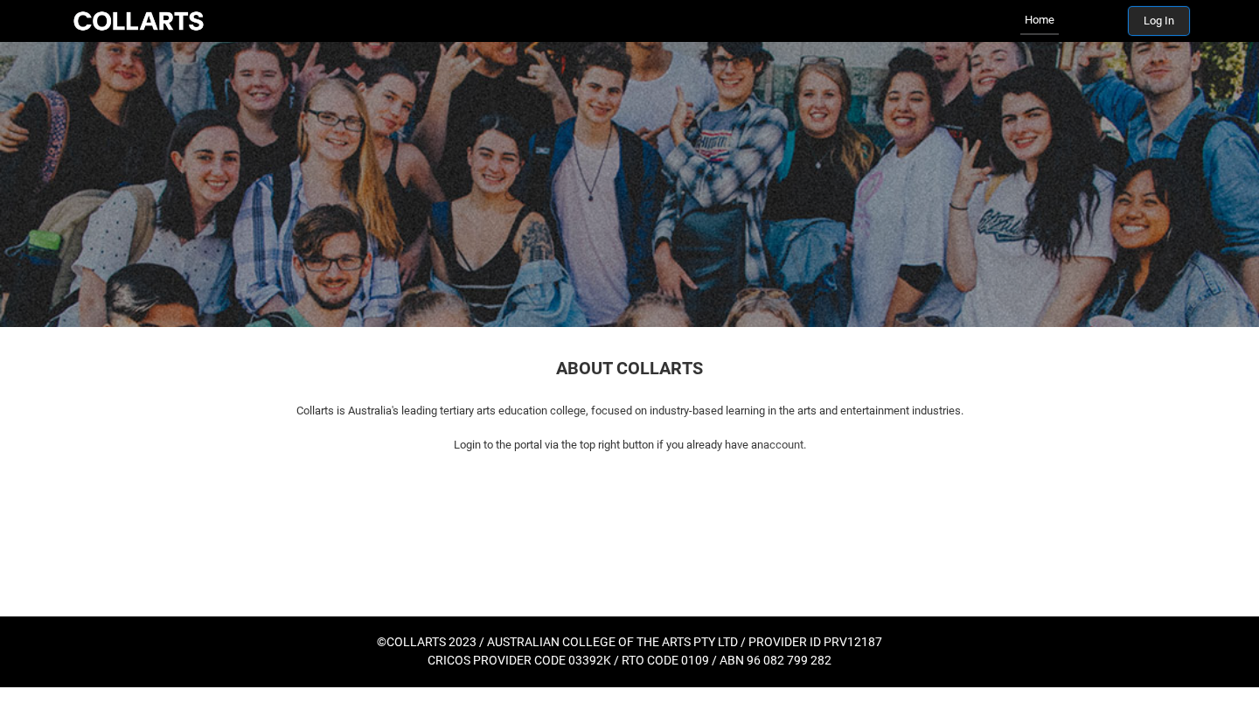
click at [1154, 23] on button "Log In" at bounding box center [1158, 21] width 60 height 28
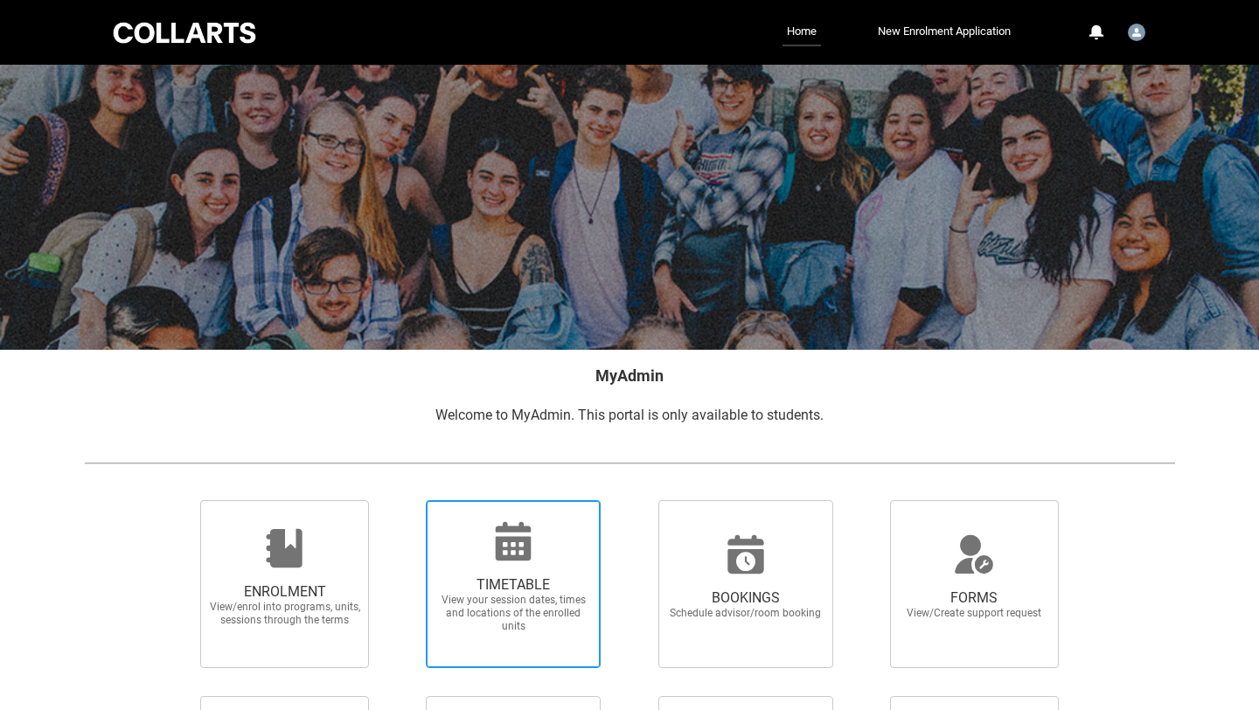
click at [491, 587] on span "TIMETABLE" at bounding box center [513, 584] width 154 height 17
click at [404, 500] on input "TIMETABLE View your session dates, times and locations of the enrolled units" at bounding box center [403, 499] width 1 height 1
radio input "true"
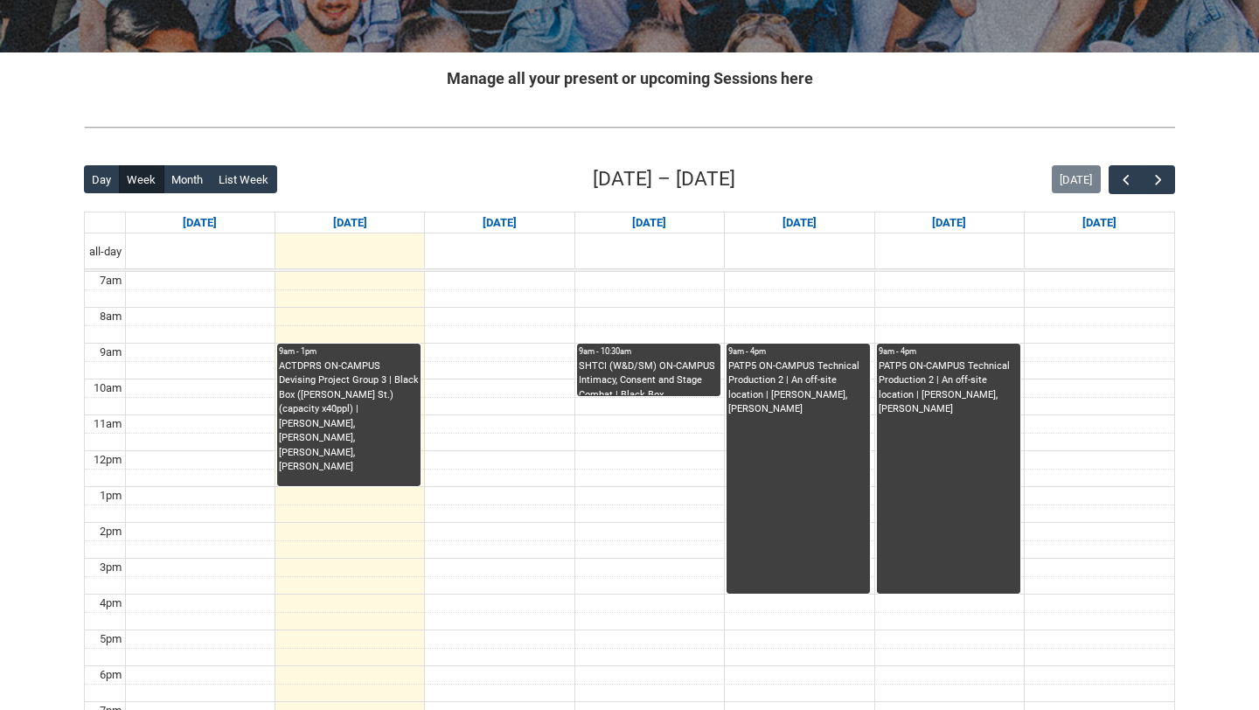
scroll to position [344, 0]
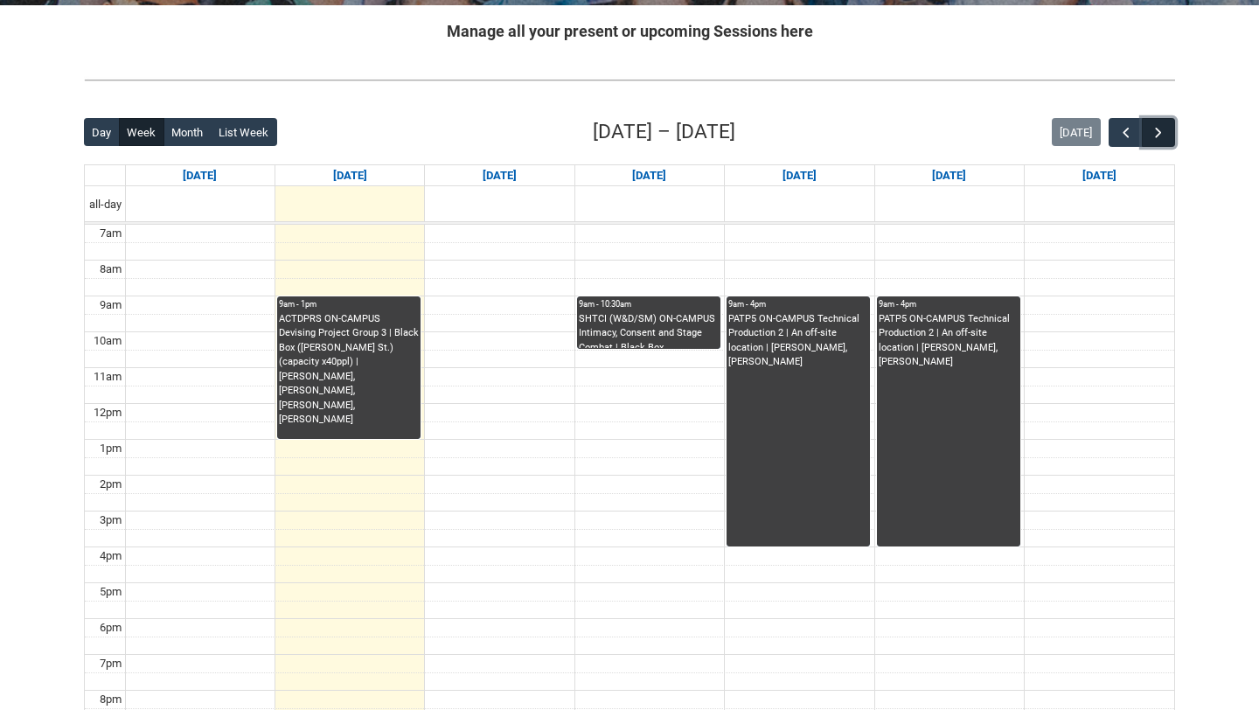
click at [1164, 127] on span "button" at bounding box center [1157, 132] width 17 height 17
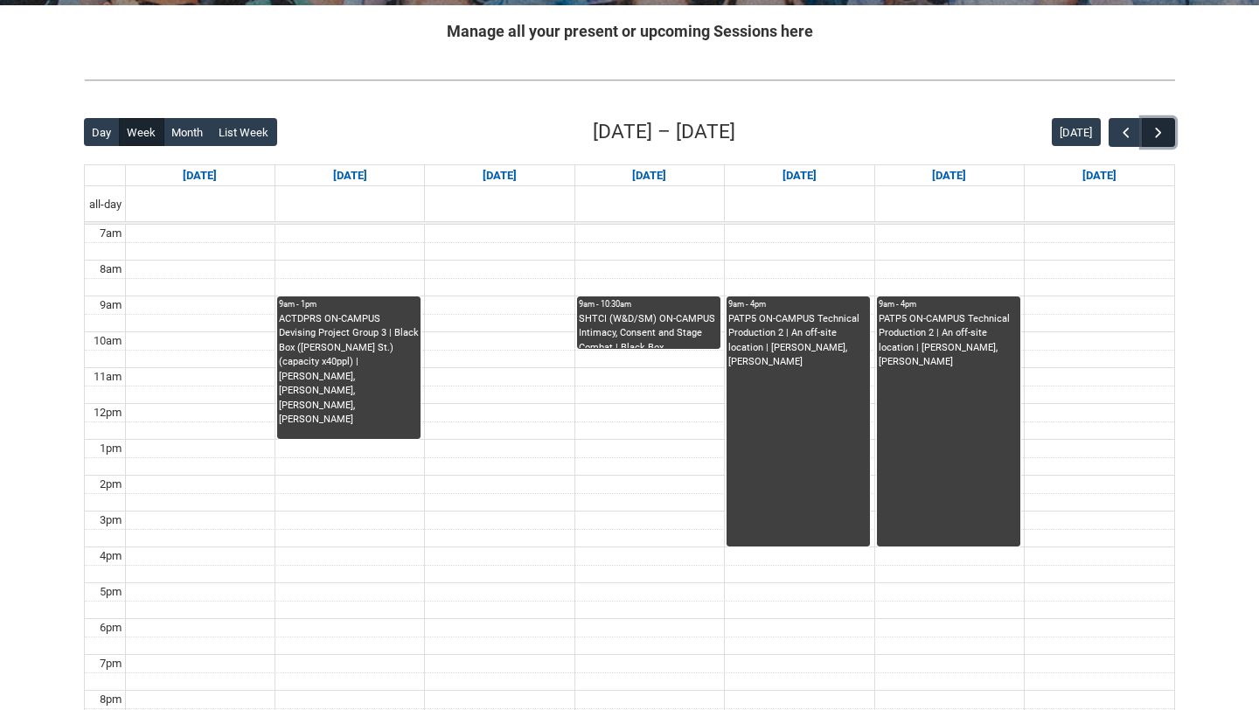
click at [1164, 127] on span "button" at bounding box center [1157, 132] width 17 height 17
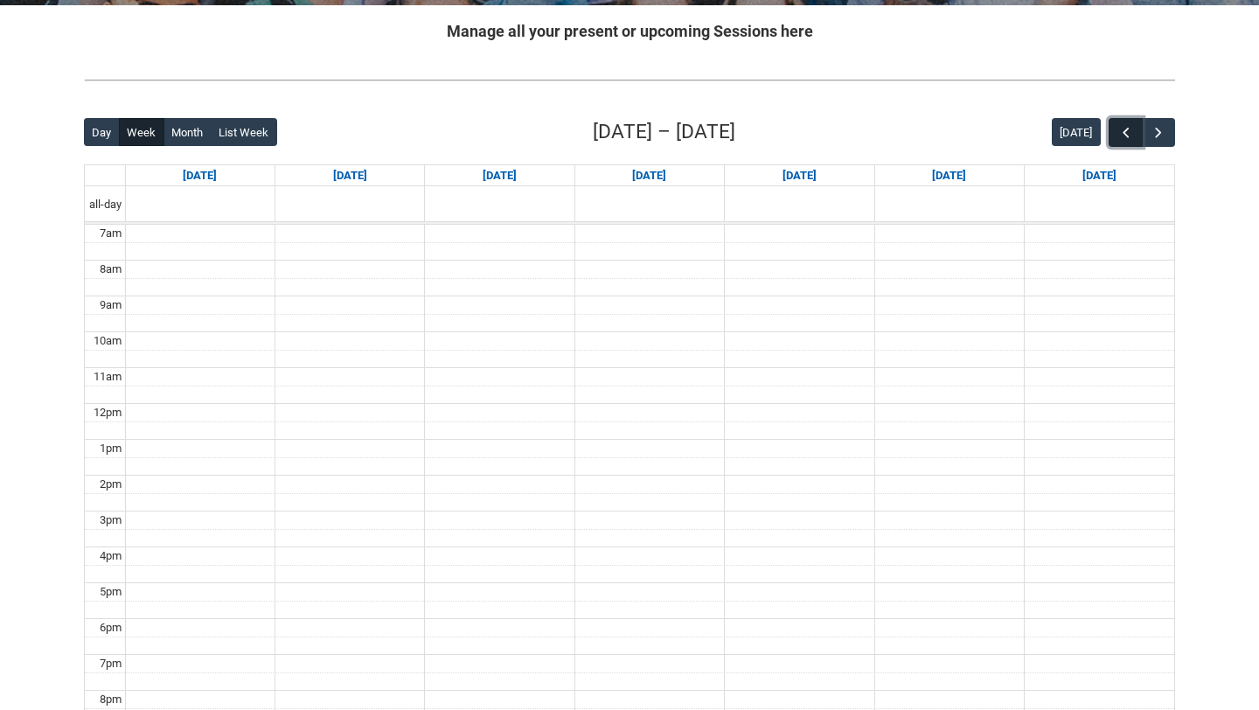
click at [1121, 130] on span "button" at bounding box center [1125, 132] width 17 height 17
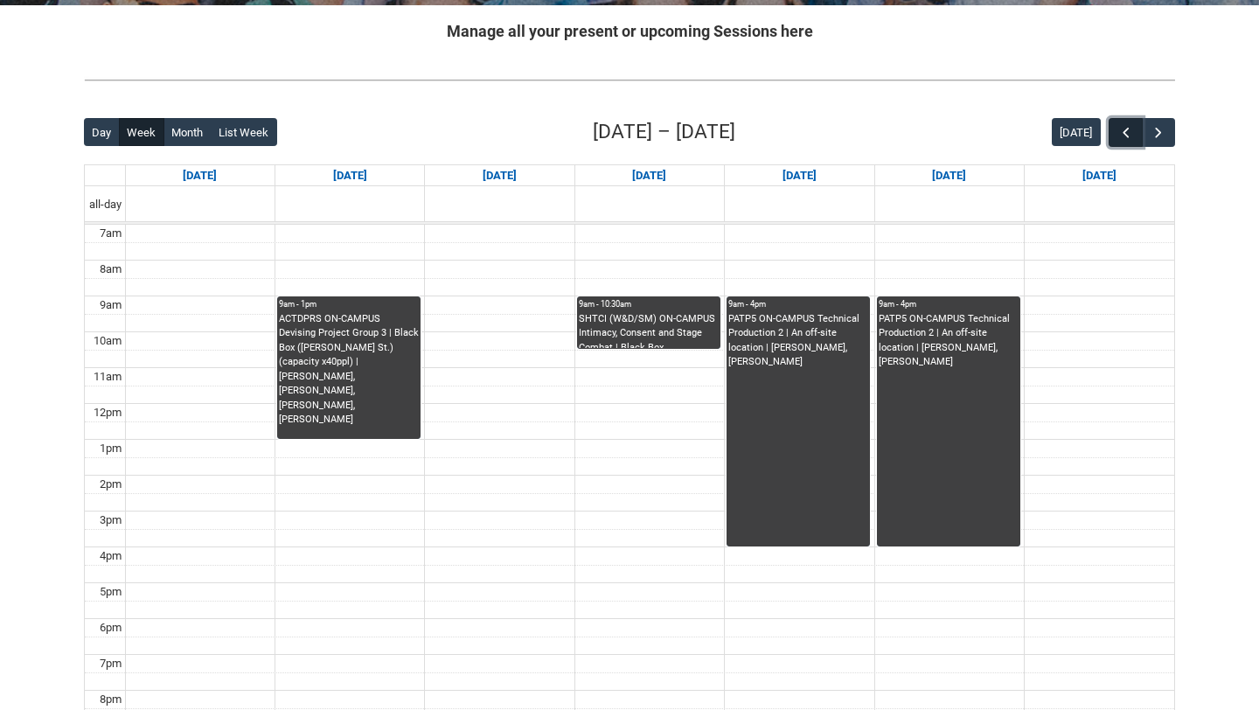
click at [1121, 130] on span "button" at bounding box center [1125, 132] width 17 height 17
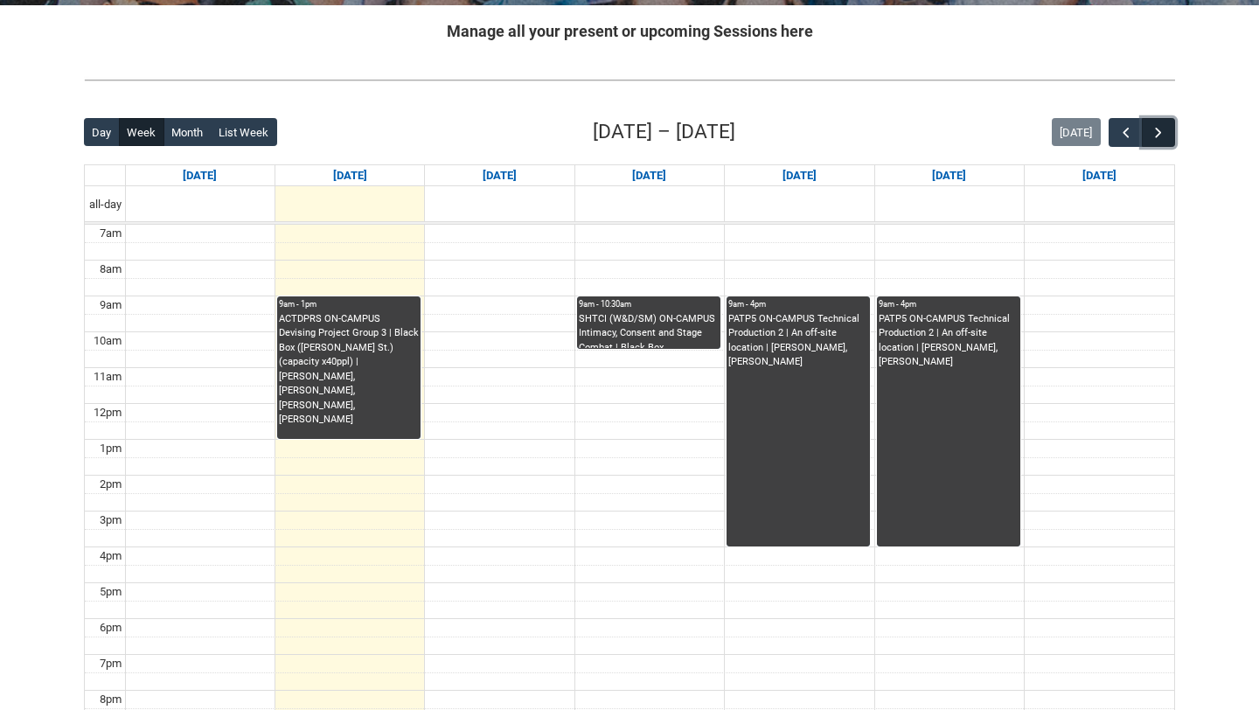
click at [1160, 133] on span "button" at bounding box center [1157, 132] width 17 height 17
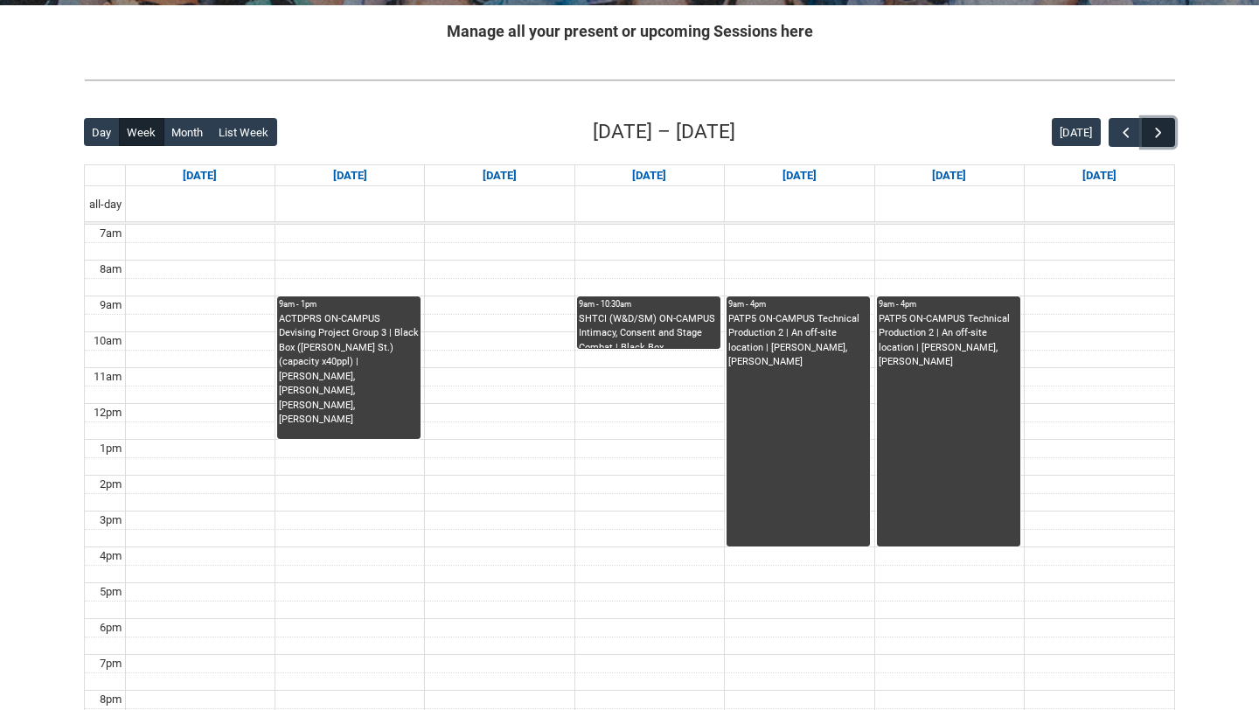
click at [1160, 133] on span "button" at bounding box center [1157, 132] width 17 height 17
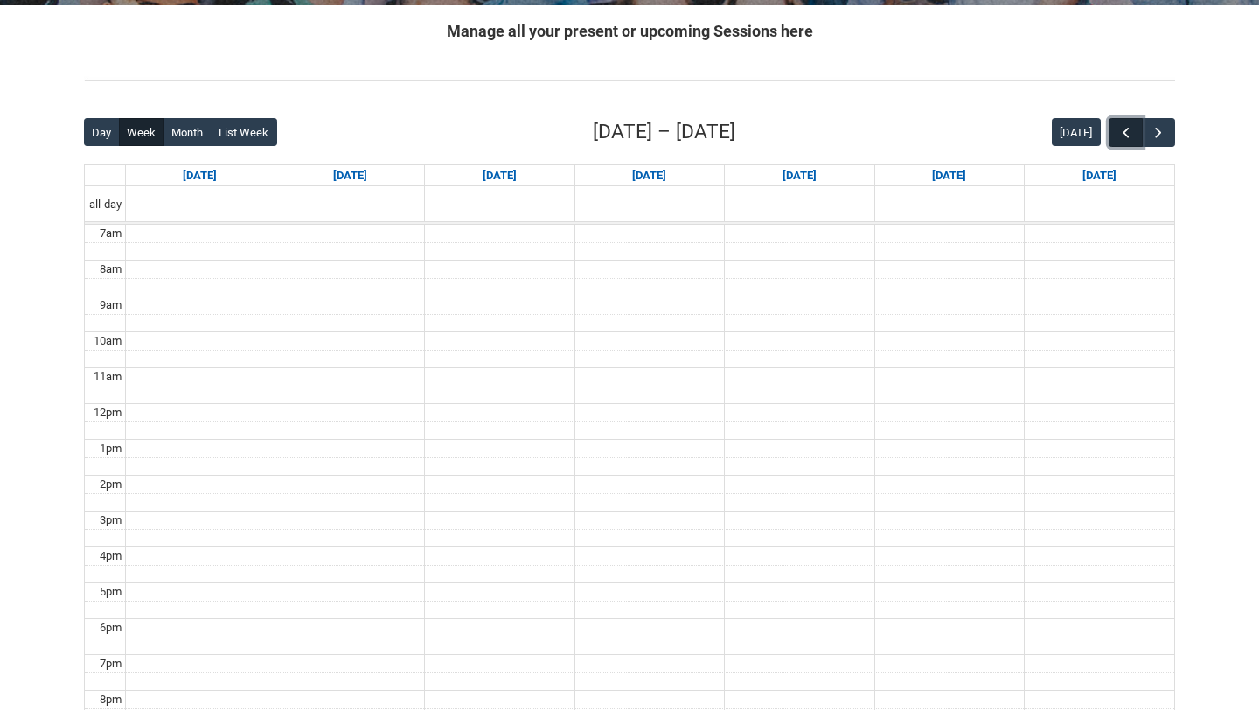
click at [1117, 132] on span "button" at bounding box center [1125, 132] width 17 height 17
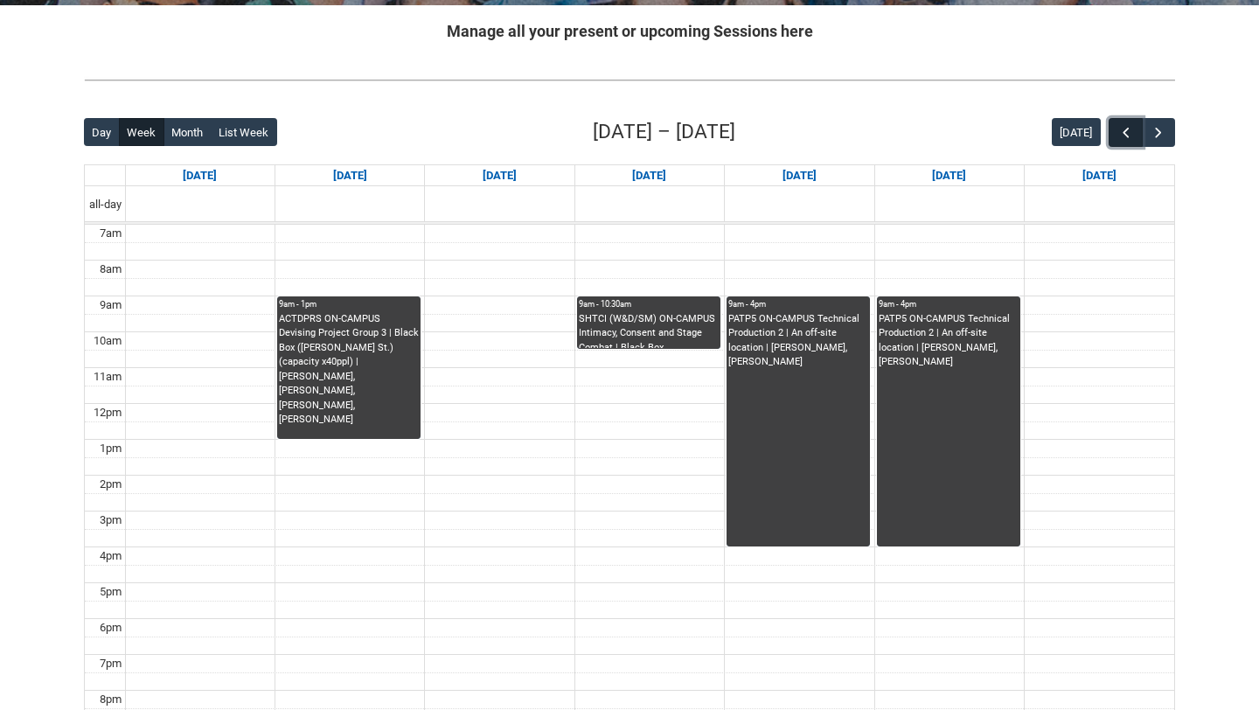
click at [1137, 130] on button "button" at bounding box center [1124, 132] width 33 height 29
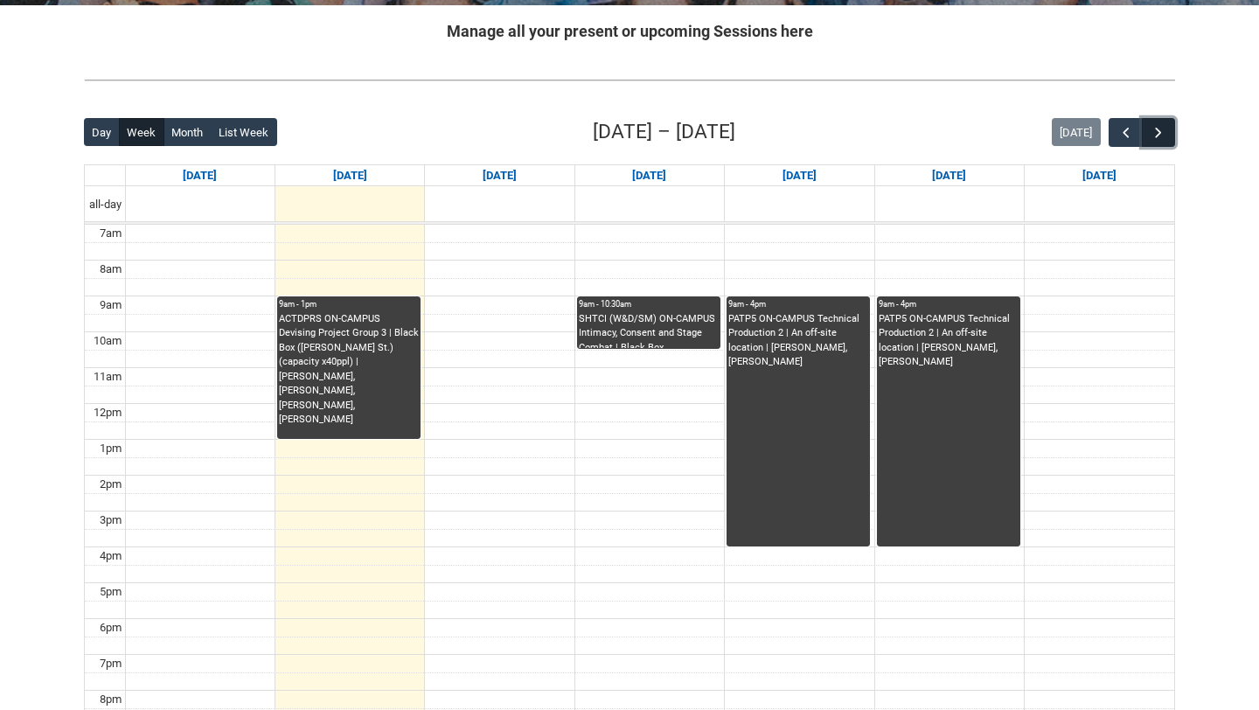
click at [1162, 130] on span "button" at bounding box center [1157, 132] width 17 height 17
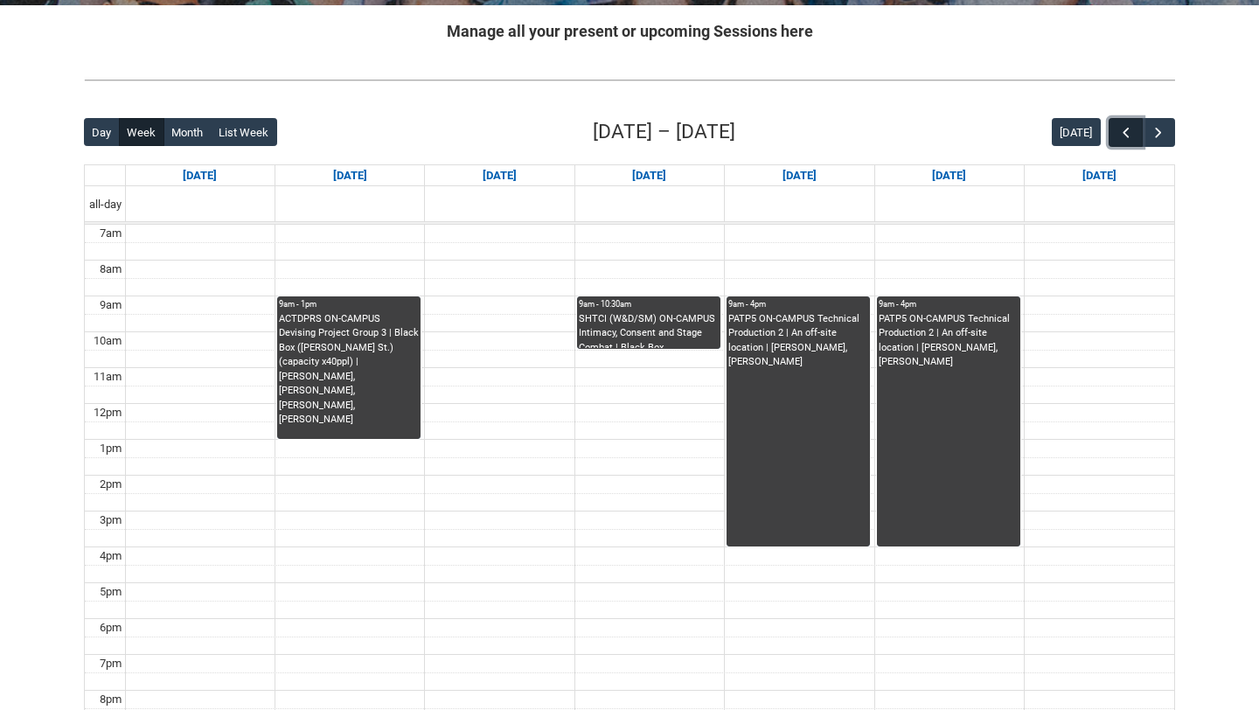
click at [1121, 131] on span "button" at bounding box center [1125, 132] width 17 height 17
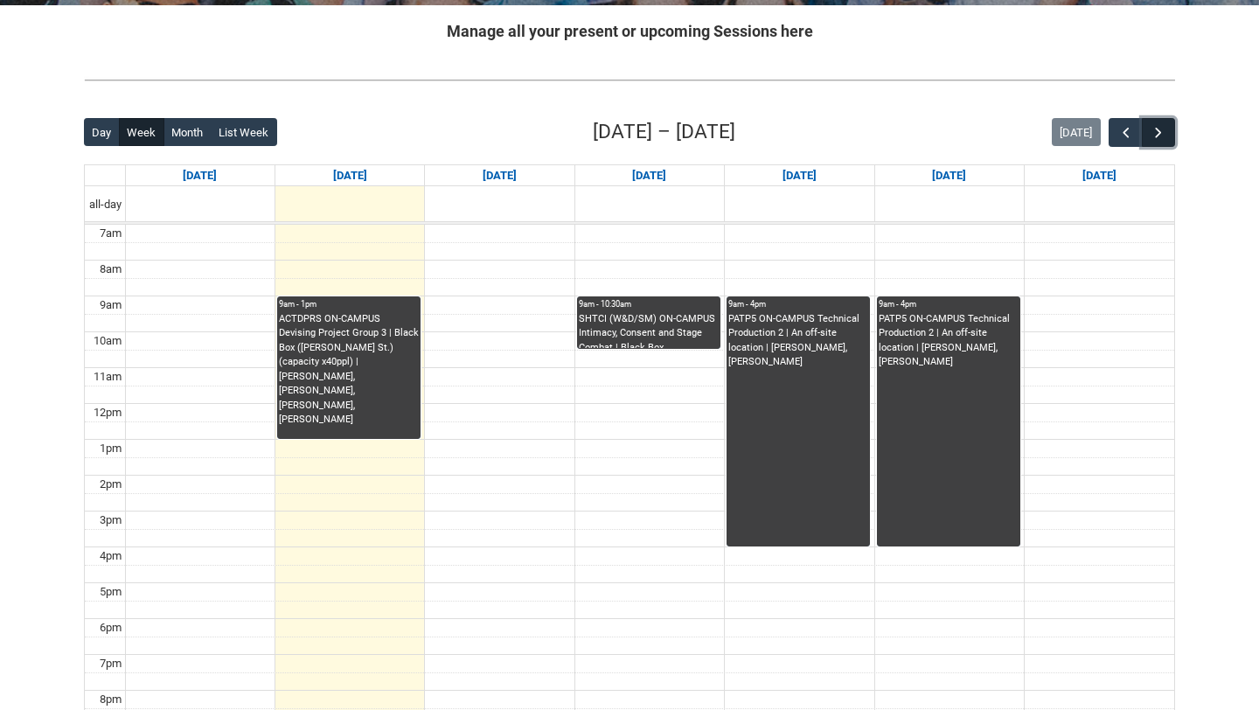
click at [1159, 133] on span "button" at bounding box center [1157, 132] width 17 height 17
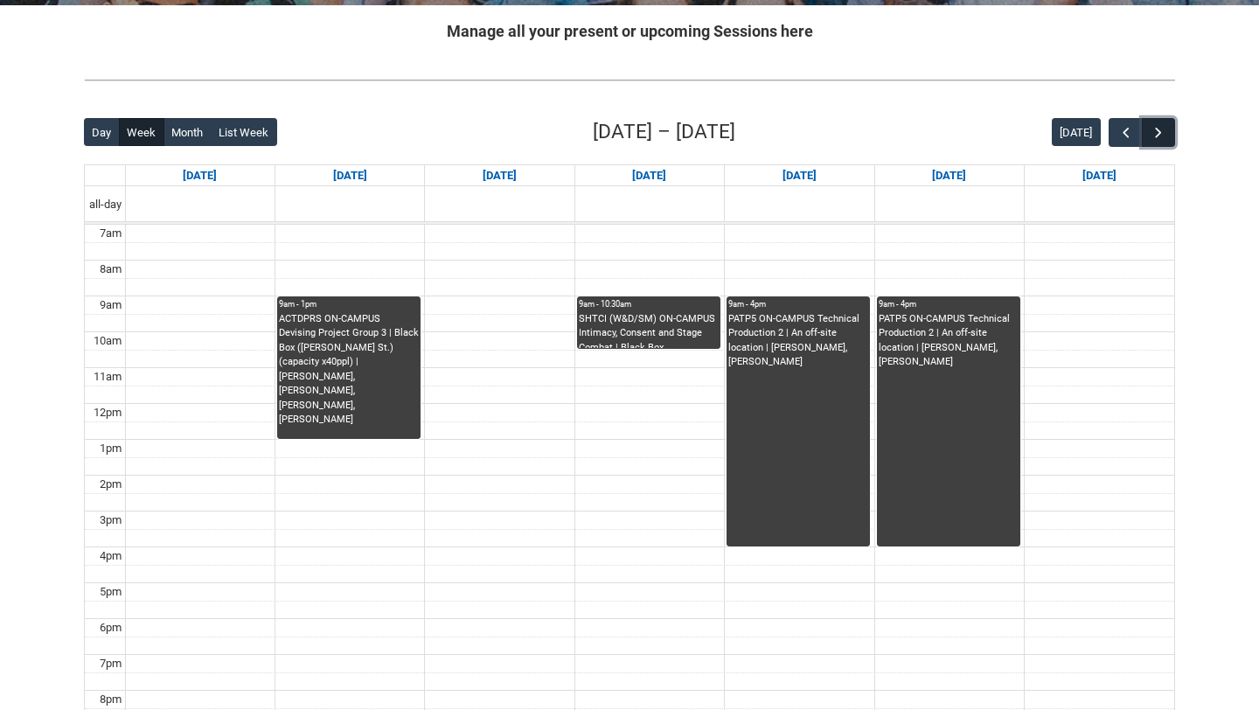
click at [1159, 133] on span "button" at bounding box center [1157, 132] width 17 height 17
